Goal: Task Accomplishment & Management: Manage account settings

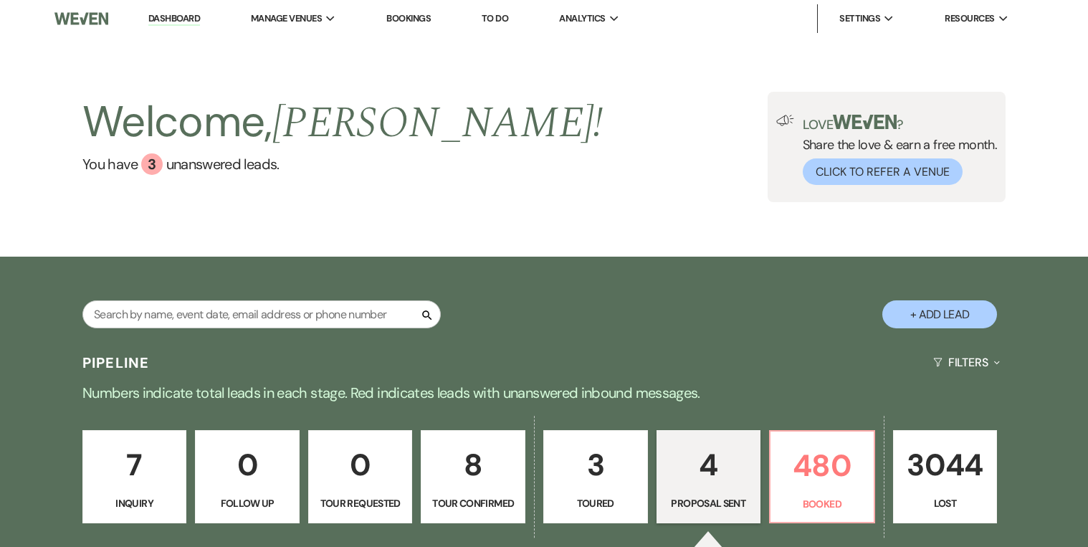
select select "6"
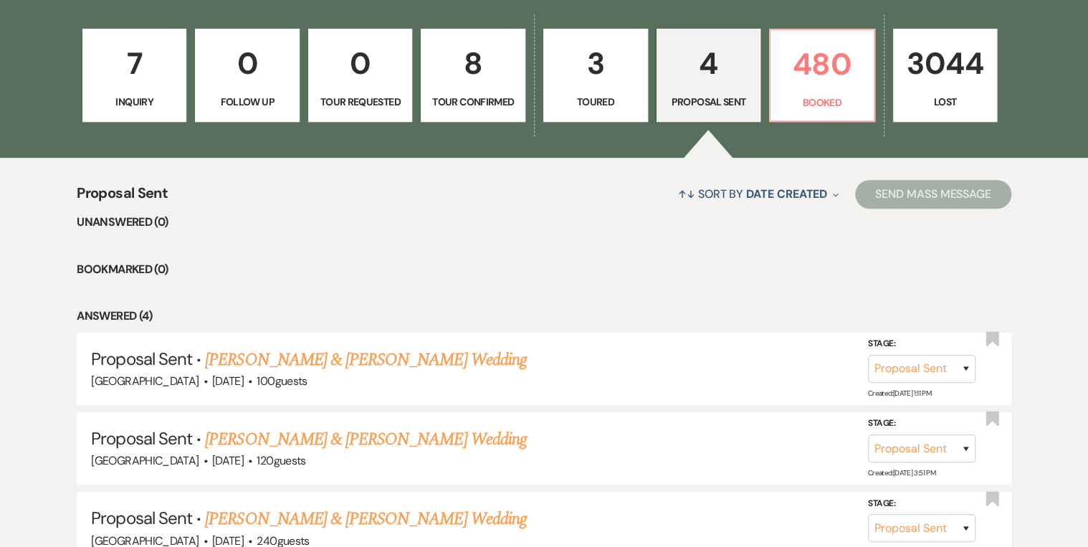
click at [132, 54] on p "7" at bounding box center [135, 63] width 86 height 48
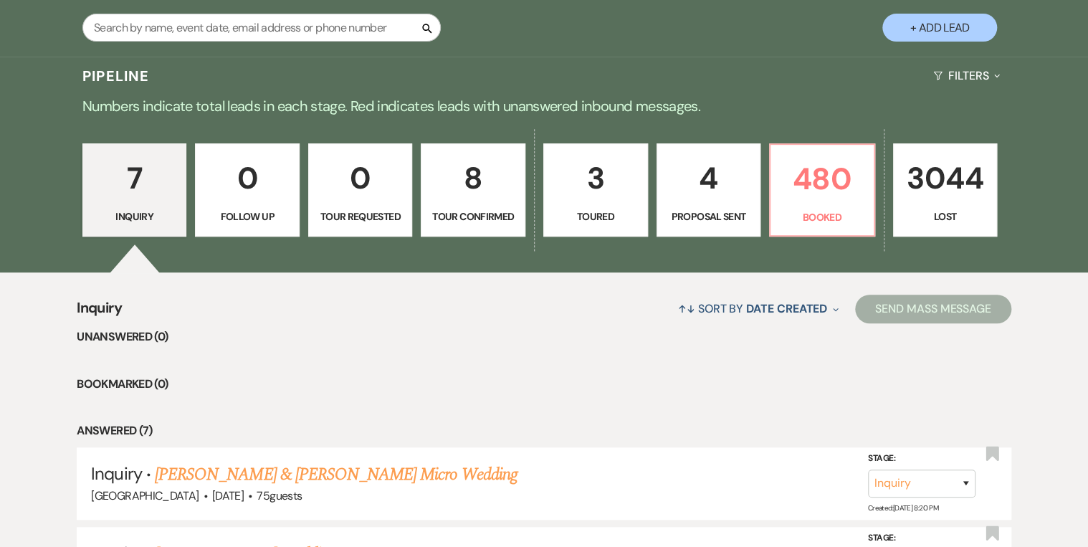
click at [246, 181] on p "0" at bounding box center [247, 178] width 86 height 48
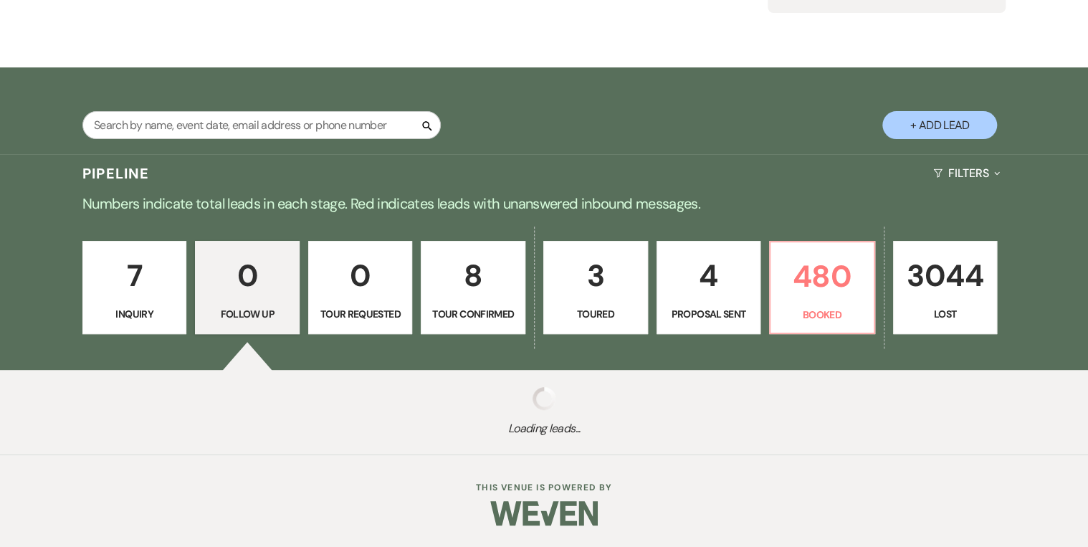
scroll to position [224, 0]
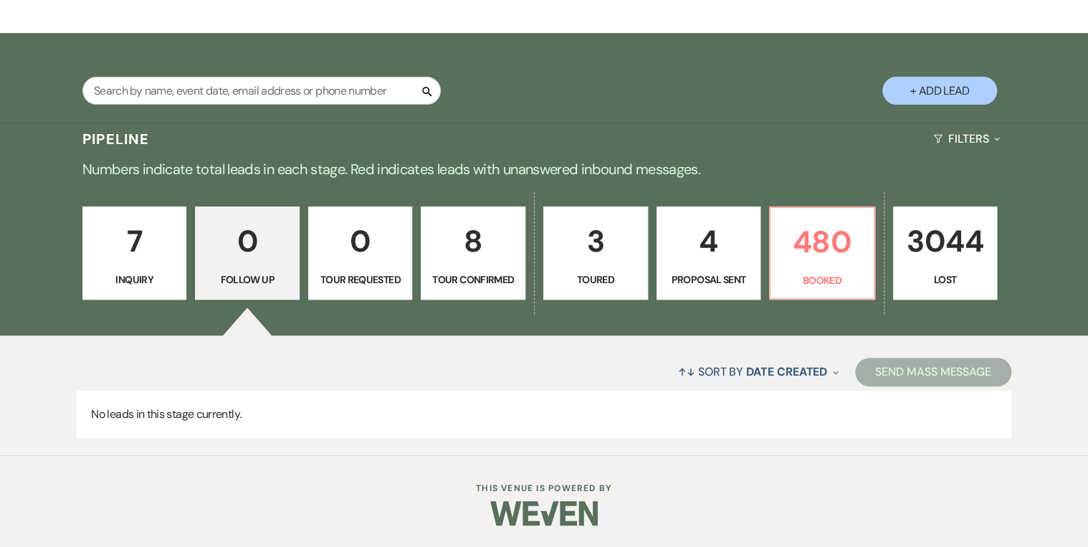
click at [347, 256] on p "0" at bounding box center [360, 241] width 86 height 48
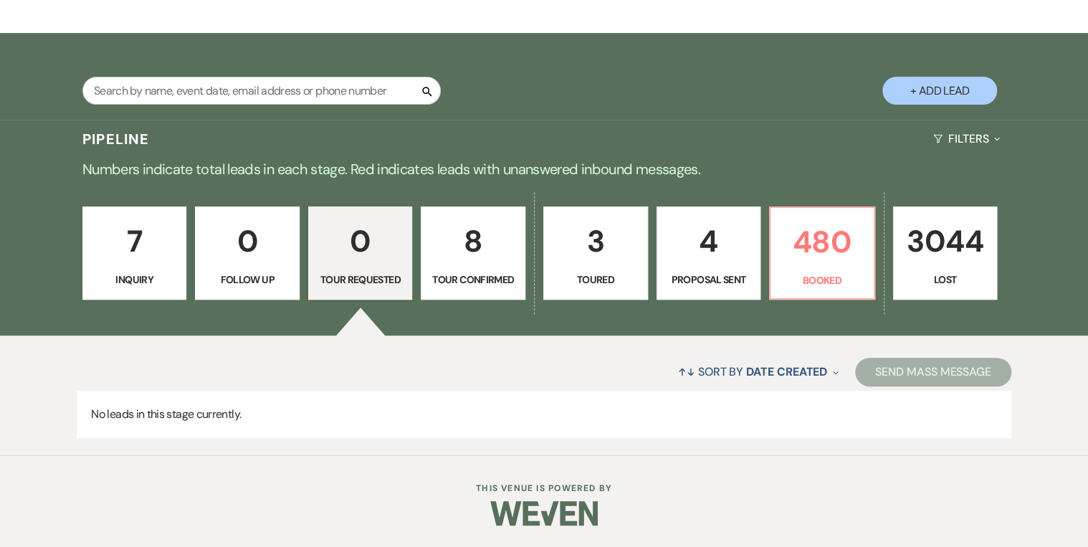
click at [462, 262] on p "8" at bounding box center [473, 241] width 86 height 48
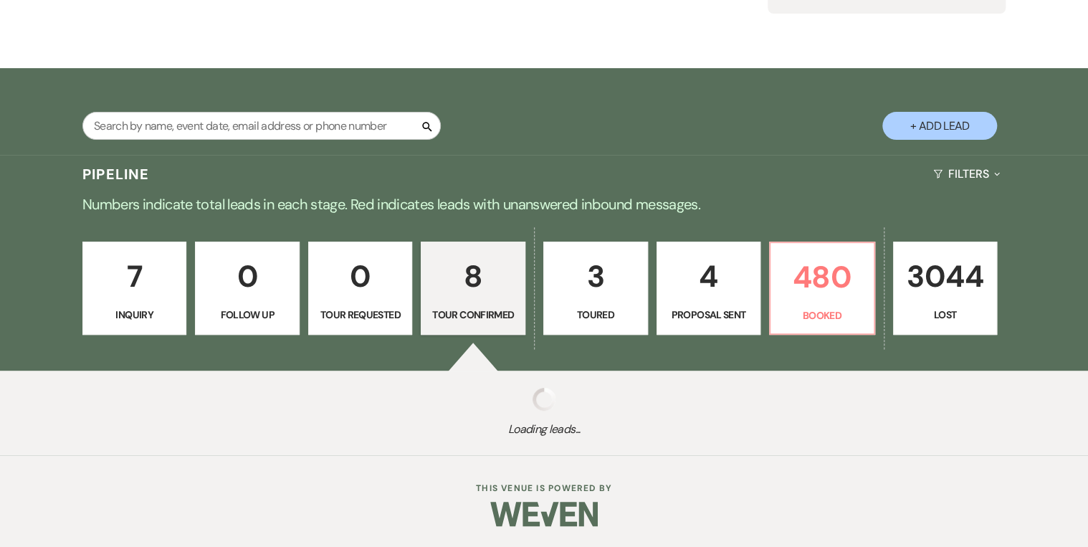
scroll to position [224, 0]
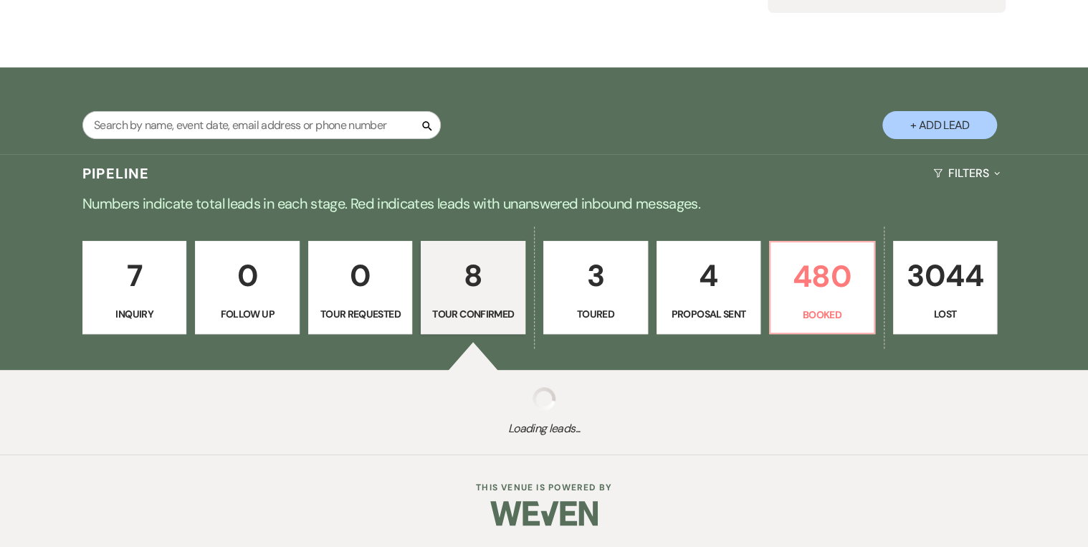
select select "4"
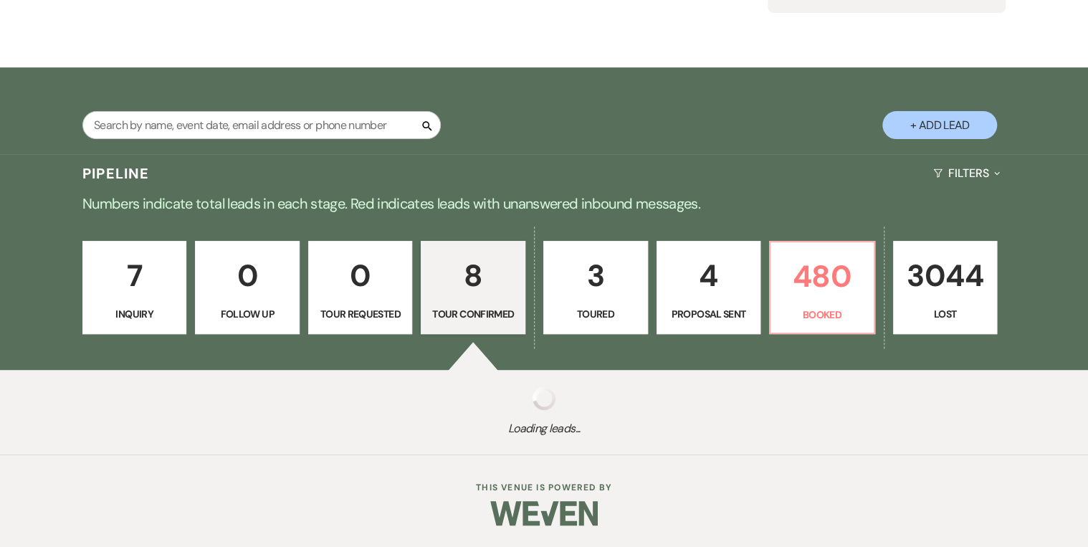
select select "4"
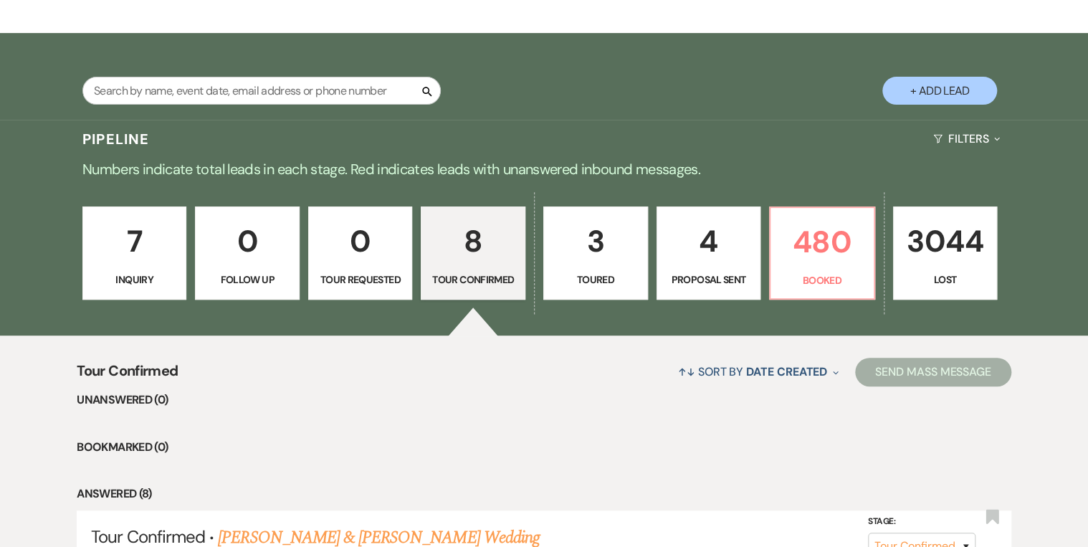
click at [605, 275] on p "Toured" at bounding box center [595, 280] width 86 height 16
select select "5"
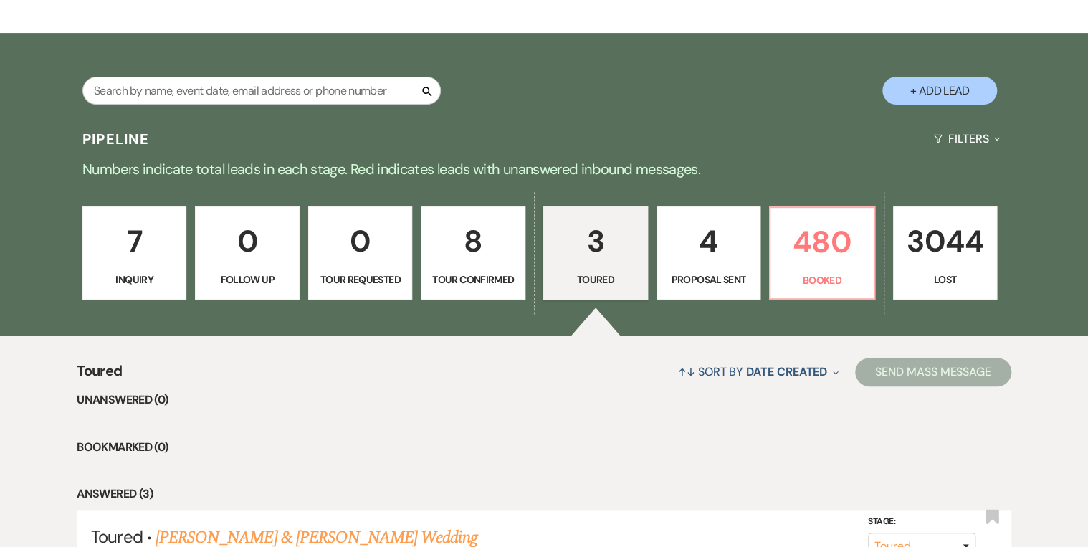
click at [707, 284] on p "Proposal Sent" at bounding box center [709, 280] width 86 height 16
select select "6"
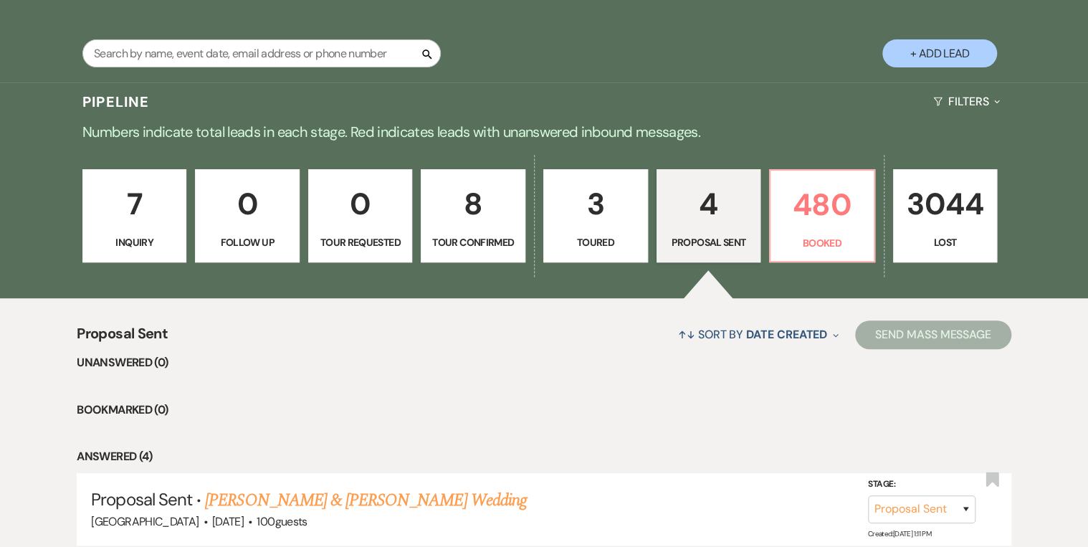
scroll to position [281, 0]
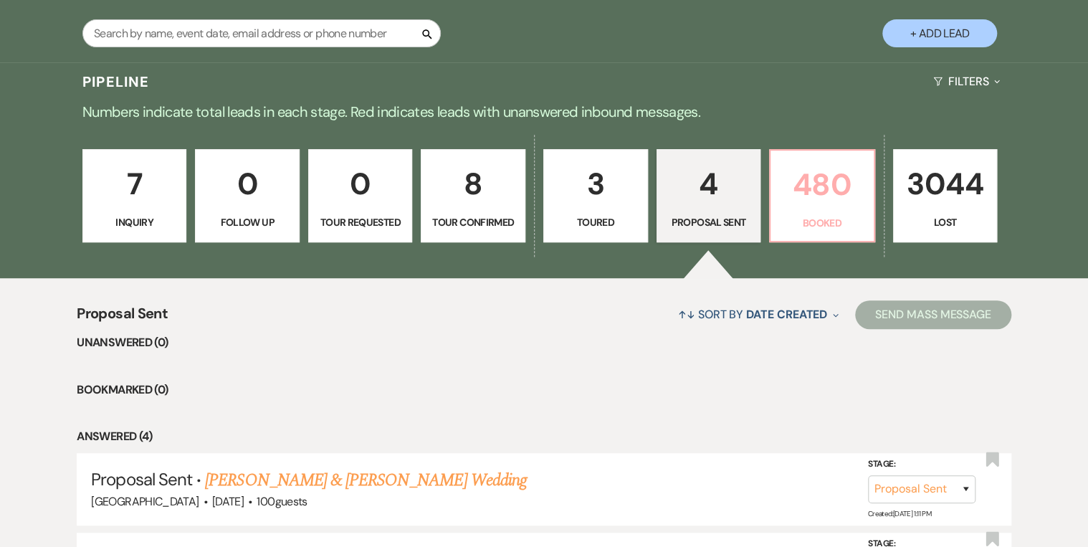
click at [840, 216] on p "Booked" at bounding box center [822, 223] width 86 height 16
